Goal: Ask a question

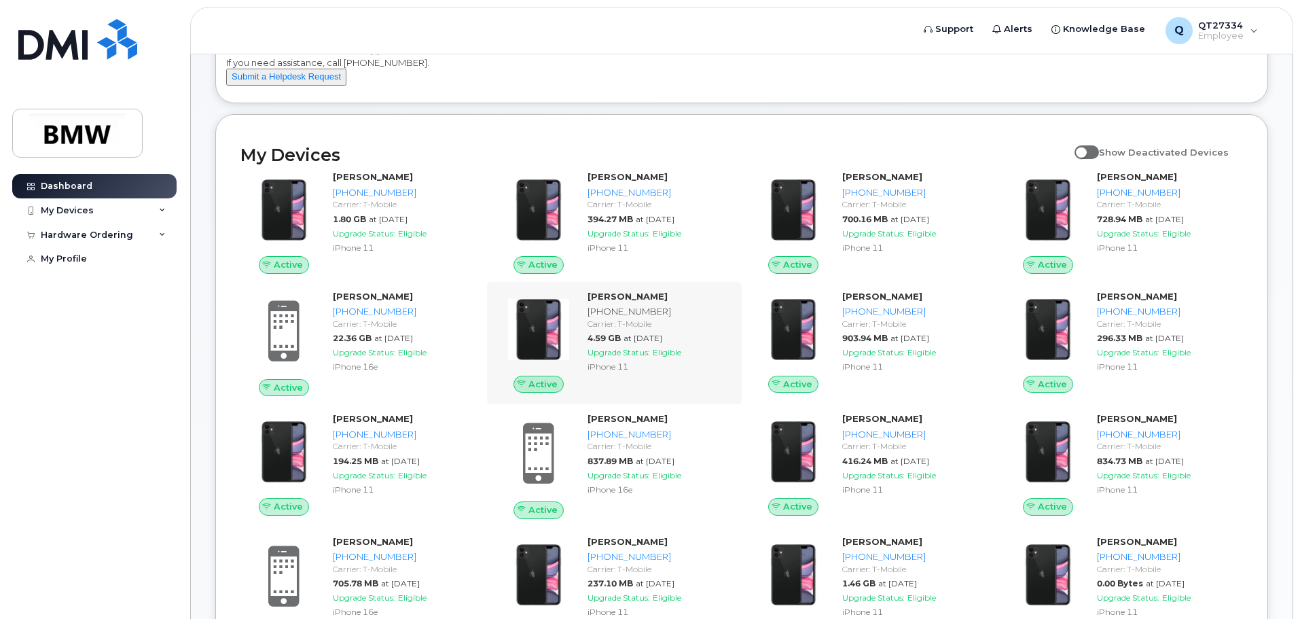
scroll to position [68, 0]
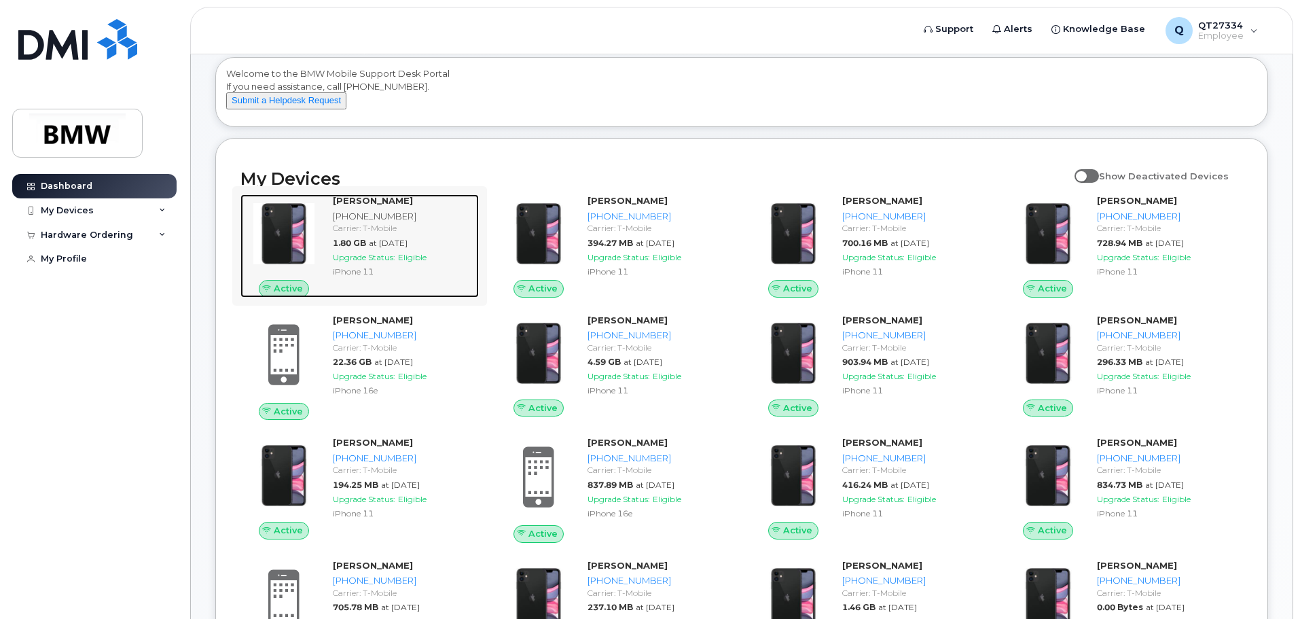
click at [369, 206] on strong "[PERSON_NAME]" at bounding box center [373, 200] width 80 height 11
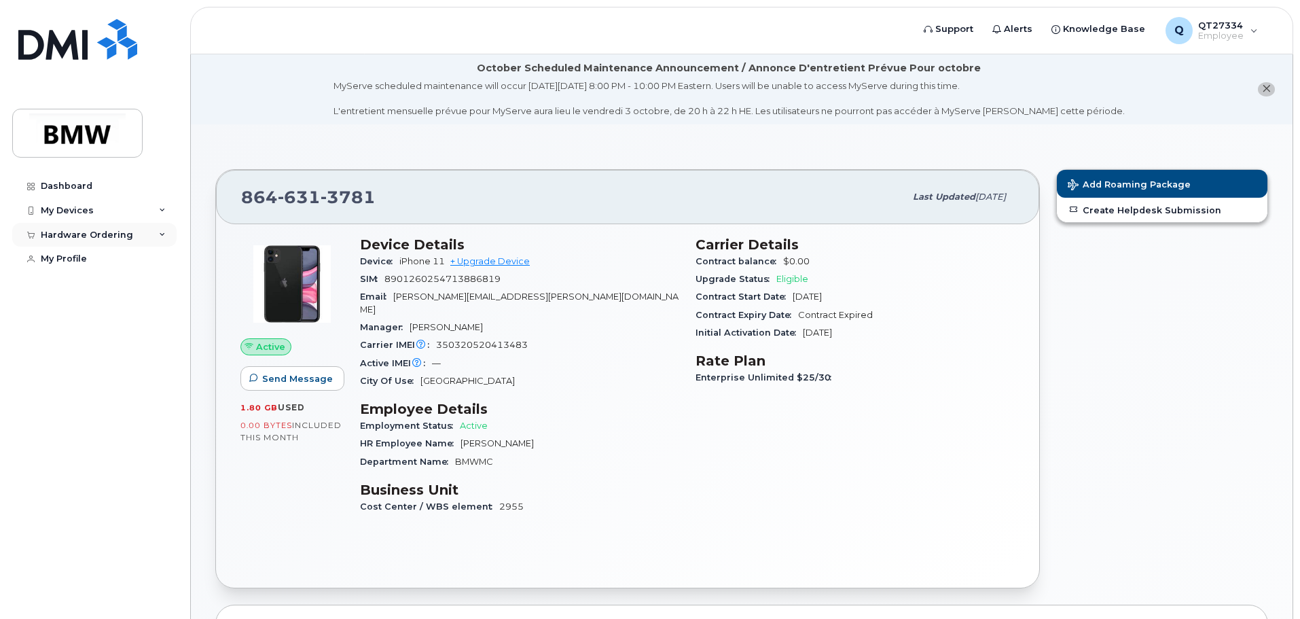
click at [164, 234] on icon at bounding box center [162, 235] width 7 height 7
click at [1154, 211] on link "Create Helpdesk Submission" at bounding box center [1162, 210] width 211 height 24
click at [1091, 31] on span "Knowledge Base" at bounding box center [1104, 29] width 82 height 14
